Goal: Task Accomplishment & Management: Manage account settings

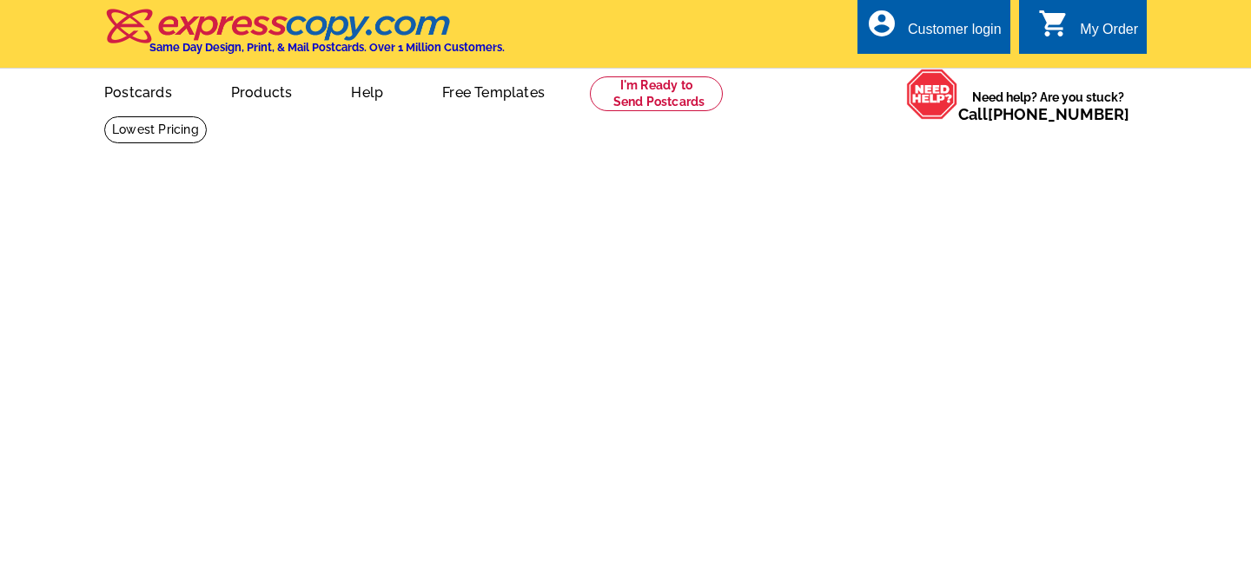
click at [947, 26] on div "Customer login" at bounding box center [955, 34] width 94 height 24
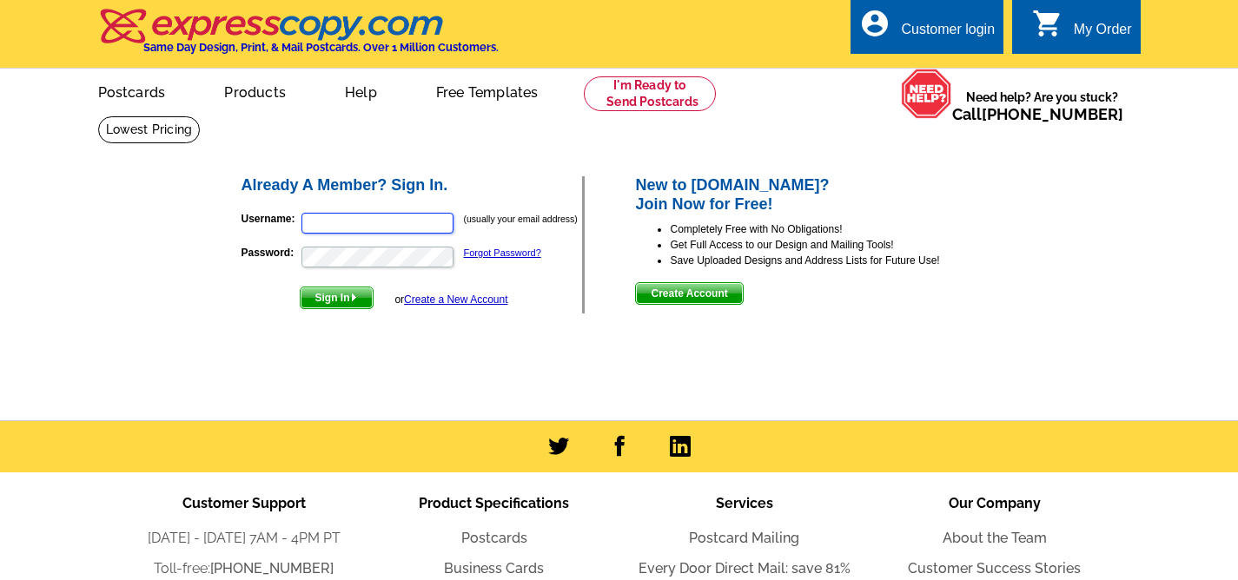
click at [373, 223] on input "Username:" at bounding box center [377, 223] width 152 height 21
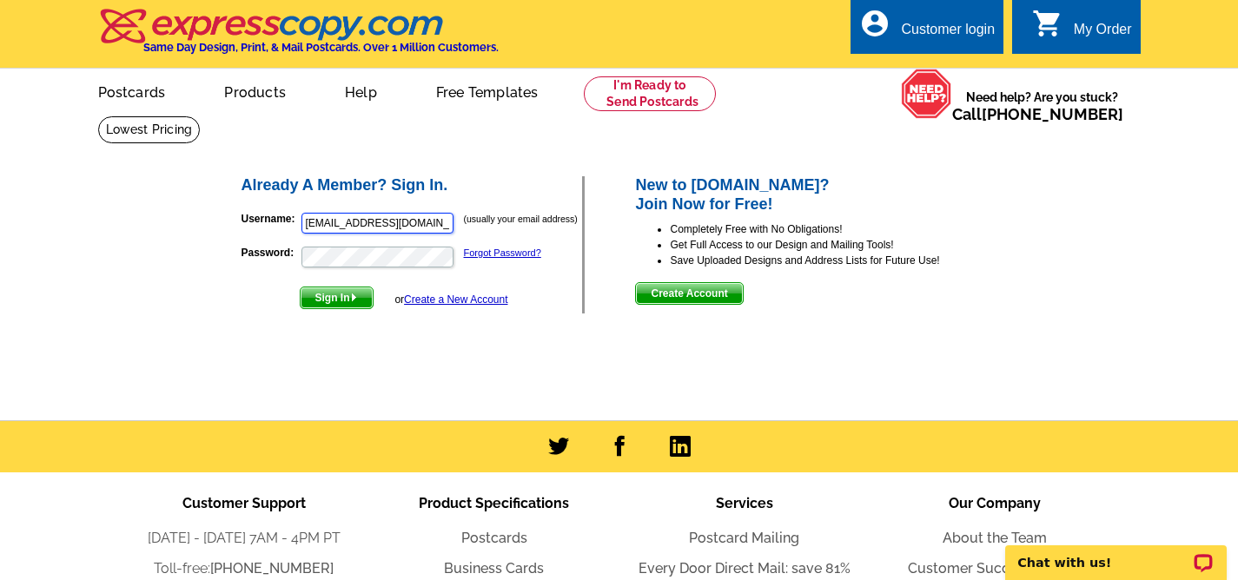
type input "[EMAIL_ADDRESS][DOMAIN_NAME]"
click at [300, 287] on button "Sign In" at bounding box center [337, 298] width 74 height 23
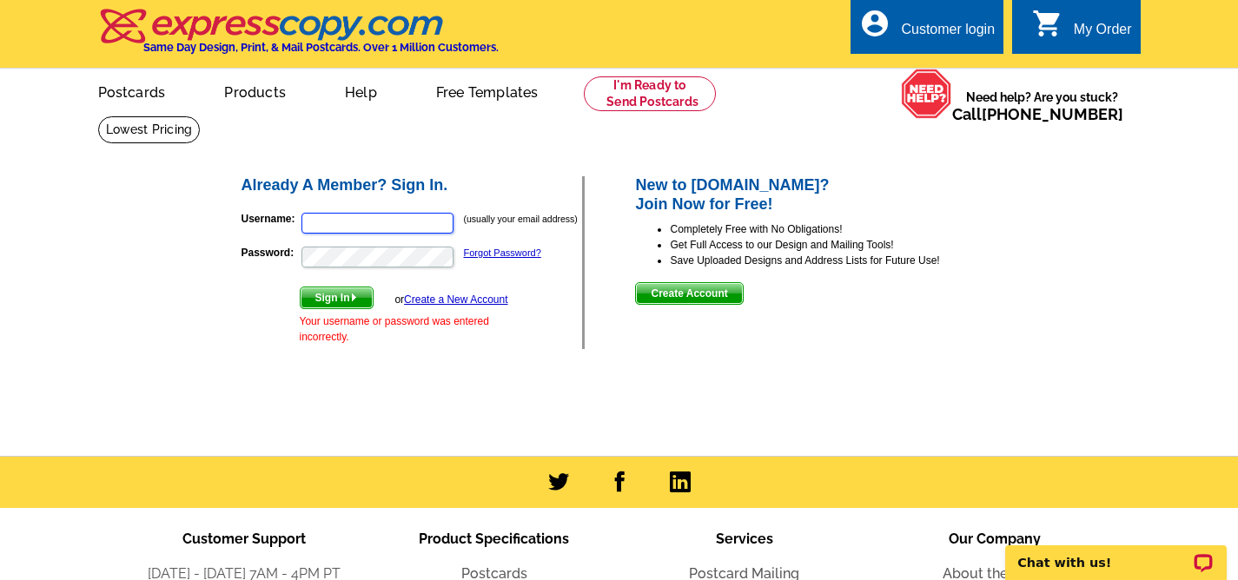
click at [406, 218] on input "Username:" at bounding box center [377, 223] width 152 height 21
click at [300, 287] on button "Sign In" at bounding box center [337, 298] width 74 height 23
type input "legertonrealestate2"
click at [323, 226] on input "Username:" at bounding box center [377, 223] width 152 height 21
type input "legertonrealestate@gmail.com"
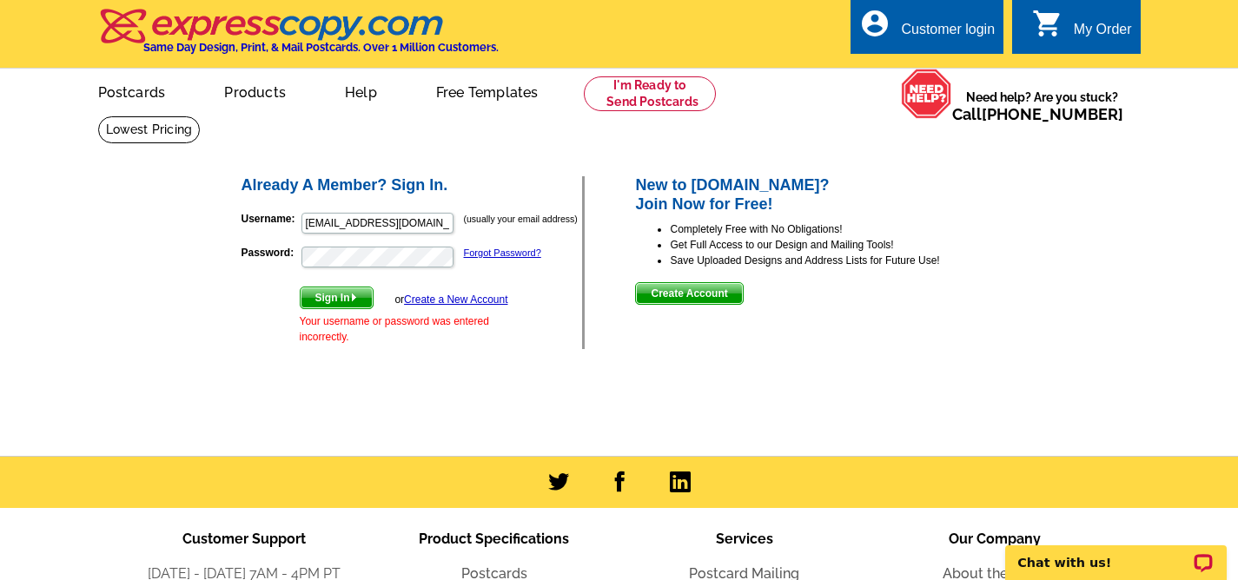
click at [344, 305] on span "Sign In" at bounding box center [337, 298] width 72 height 21
click at [493, 261] on p "Password: Forgot Password?" at bounding box center [411, 257] width 341 height 24
click at [487, 256] on link "Forgot Password?" at bounding box center [502, 253] width 77 height 10
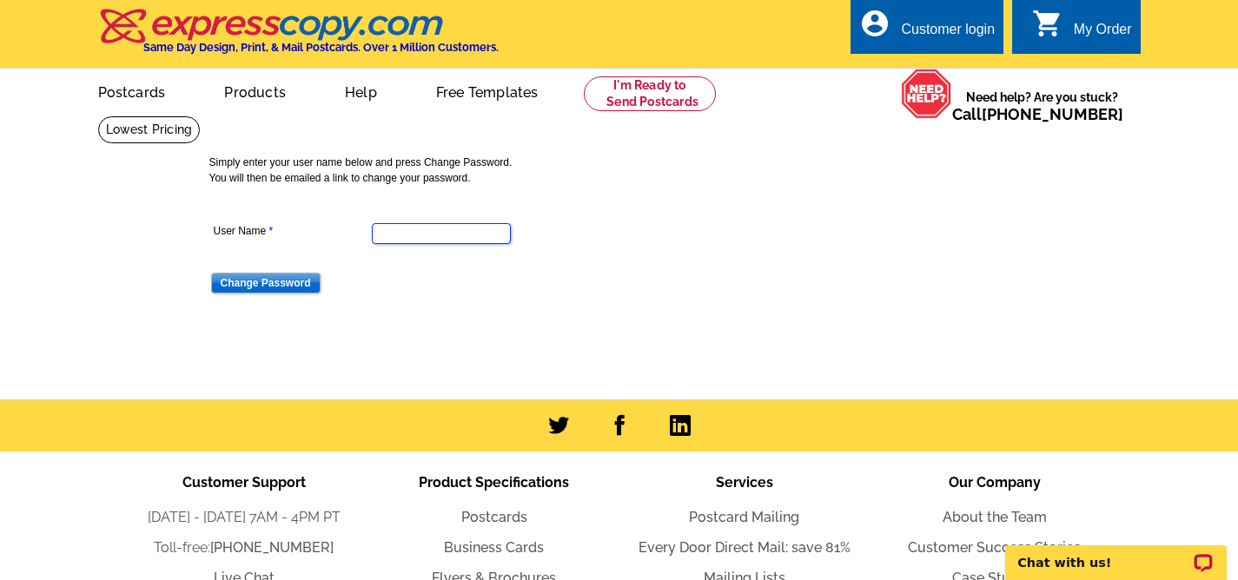
click at [440, 233] on input "User Name" at bounding box center [441, 233] width 139 height 21
type input "wlegerton"
click at [286, 281] on input "Change Password" at bounding box center [265, 283] width 109 height 21
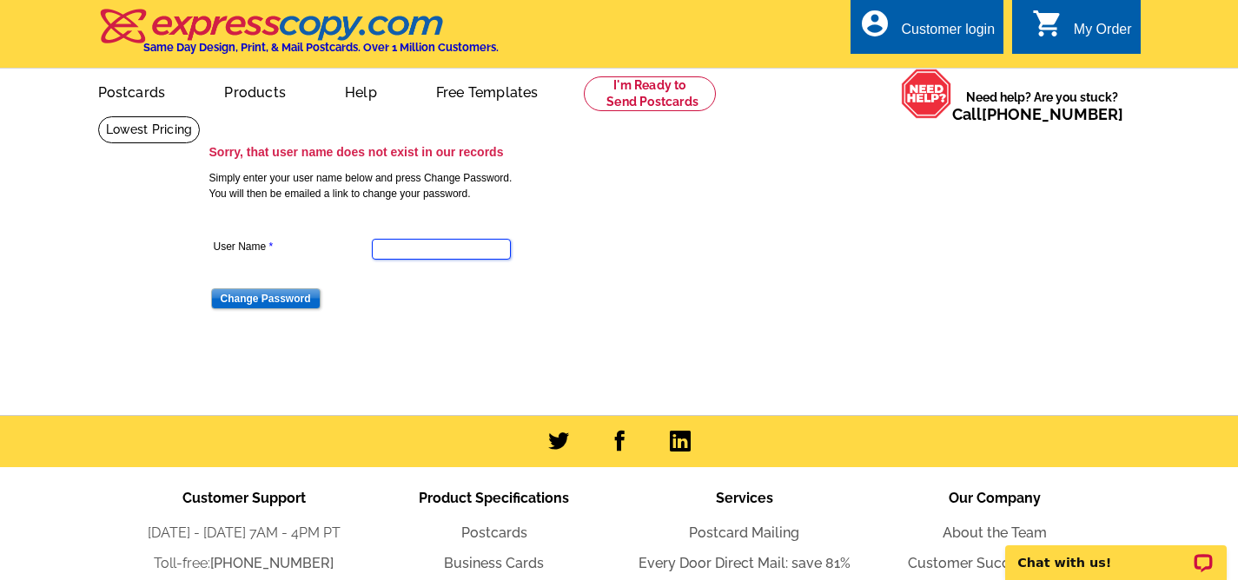
click at [411, 255] on input "User Name" at bounding box center [441, 249] width 139 height 21
type input "legertonrealestate@gmail.com"
click at [255, 306] on input "Change Password" at bounding box center [265, 298] width 109 height 21
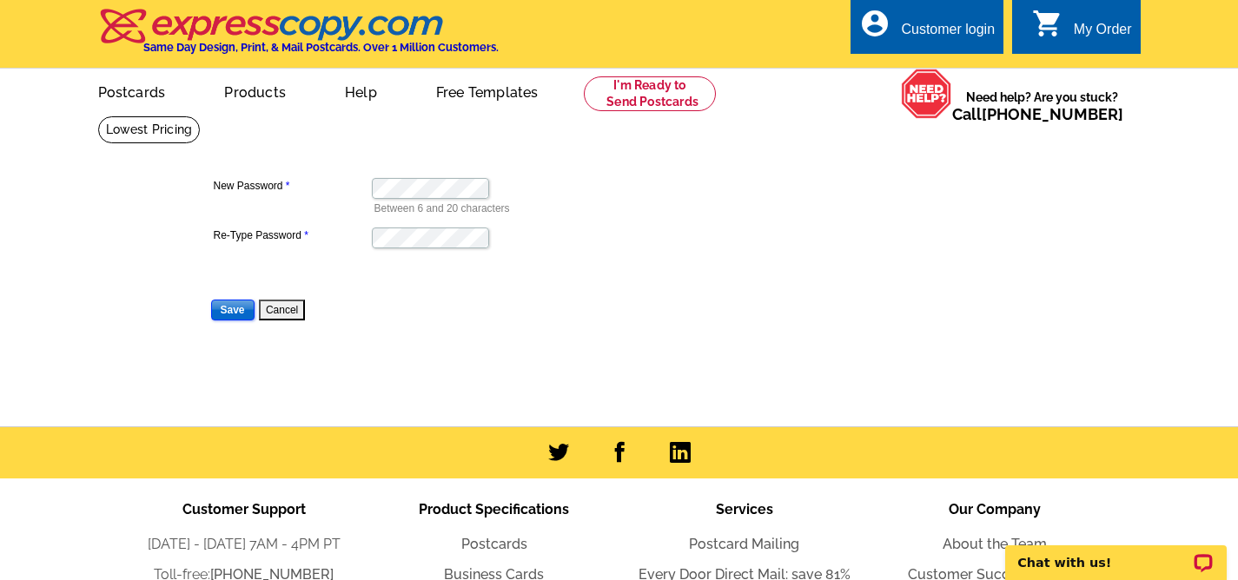
click at [238, 311] on input "Save" at bounding box center [232, 310] width 43 height 21
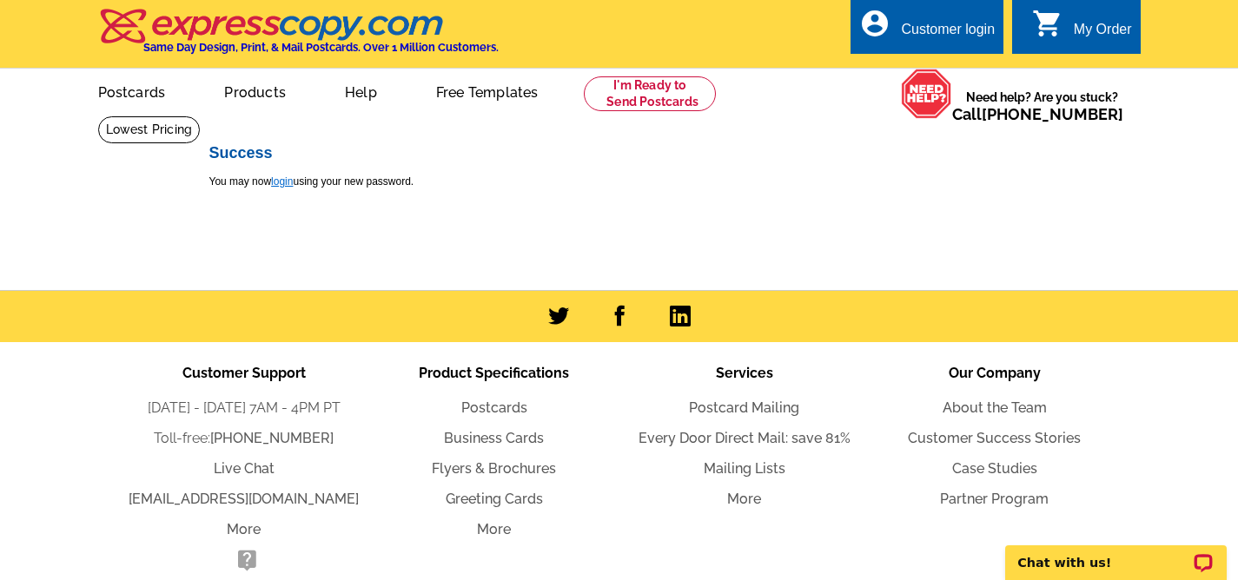
click at [287, 181] on link "login" at bounding box center [282, 181] width 22 height 12
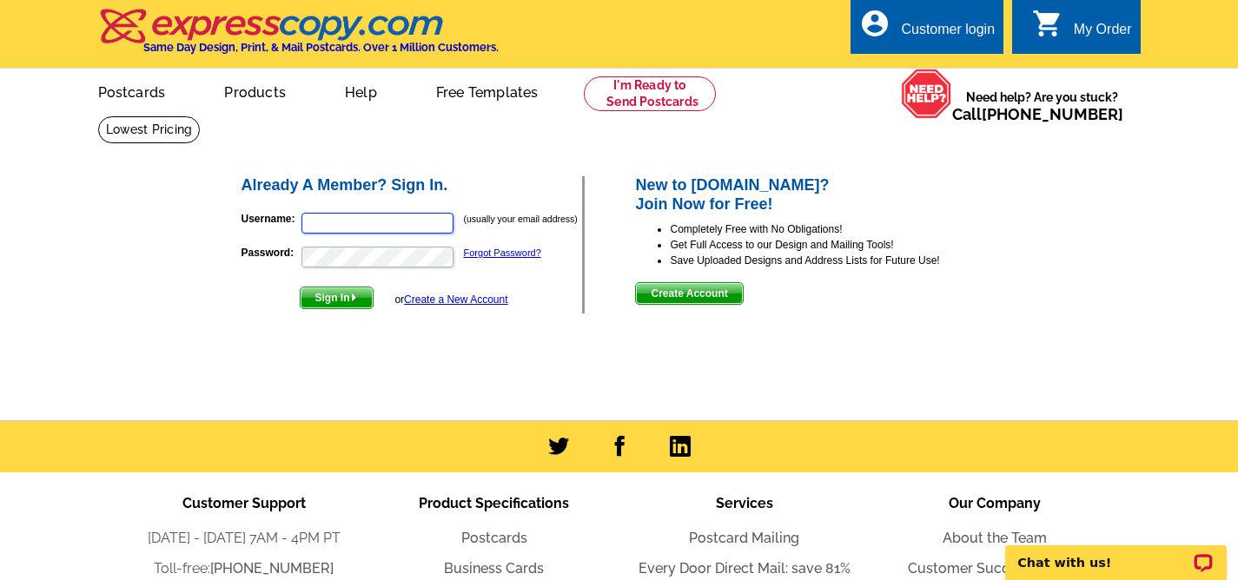
click at [360, 219] on input "Username:" at bounding box center [377, 223] width 152 height 21
type input "[EMAIL_ADDRESS][DOMAIN_NAME]"
click at [344, 294] on span "Sign In" at bounding box center [337, 298] width 72 height 21
